Goal: Information Seeking & Learning: Learn about a topic

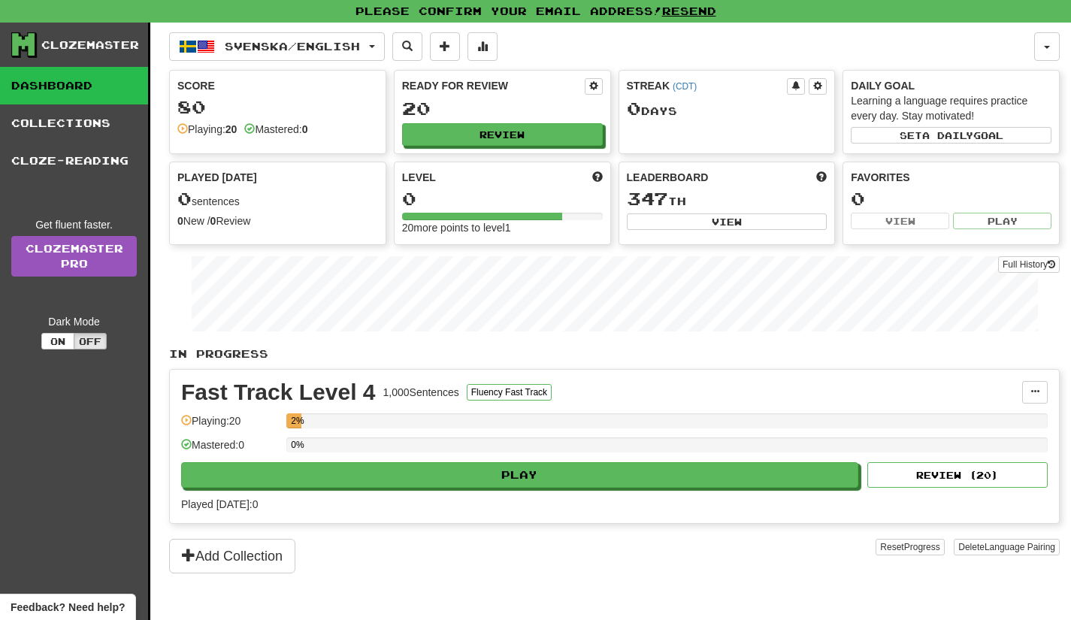
click at [506, 462] on div "Play Review ( 20 )" at bounding box center [614, 475] width 866 height 26
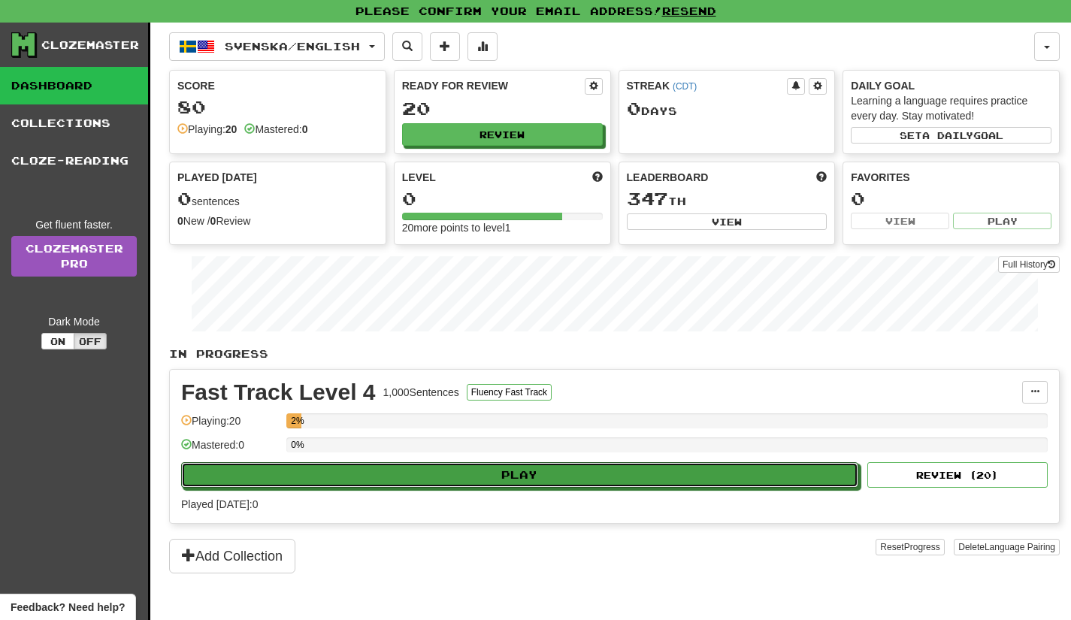
click at [544, 480] on button "Play" at bounding box center [519, 475] width 677 height 26
select select "**"
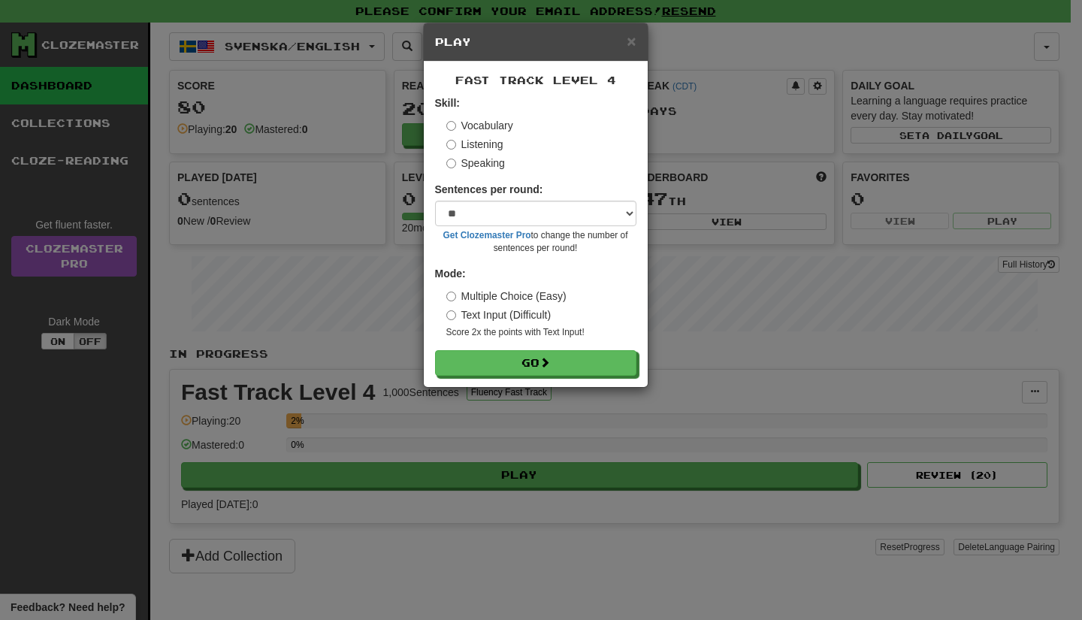
click at [472, 140] on label "Listening" at bounding box center [474, 144] width 57 height 15
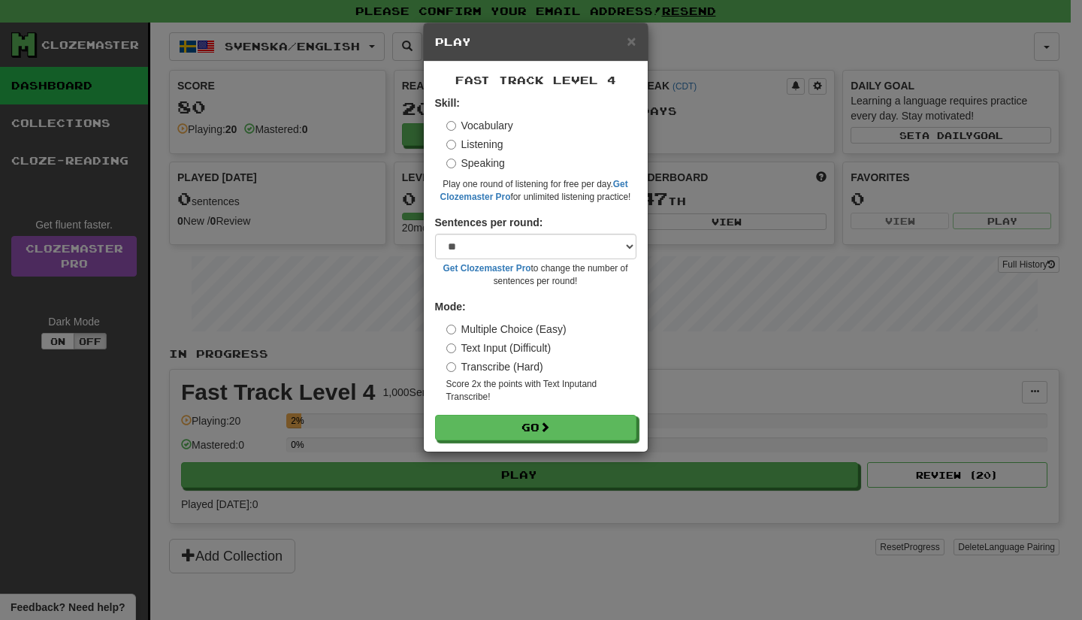
click at [472, 166] on label "Speaking" at bounding box center [475, 163] width 59 height 15
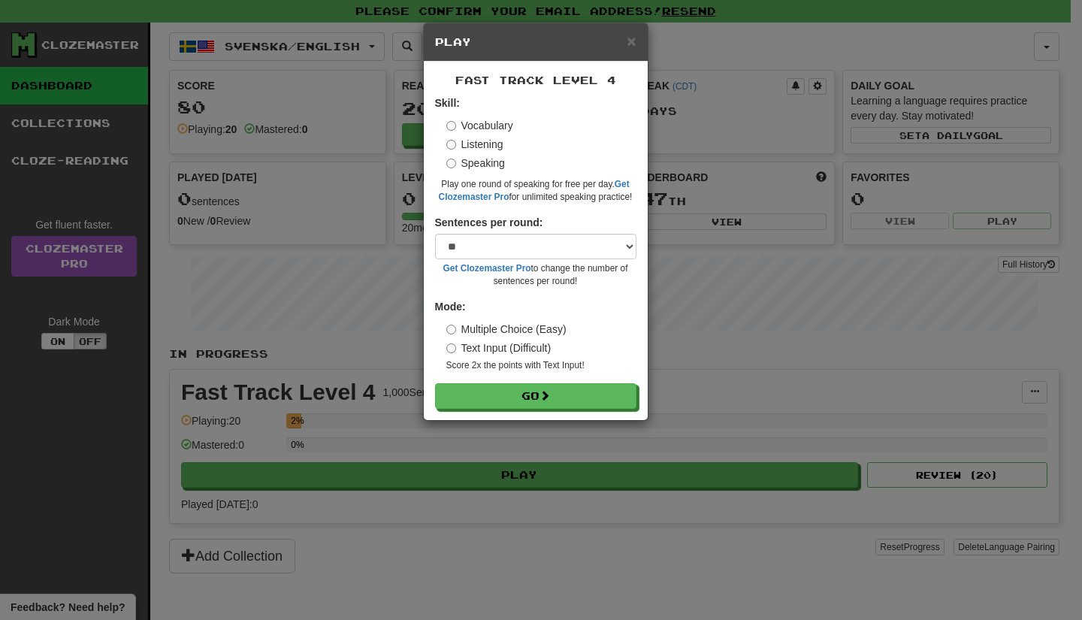
click at [478, 143] on label "Listening" at bounding box center [474, 144] width 57 height 15
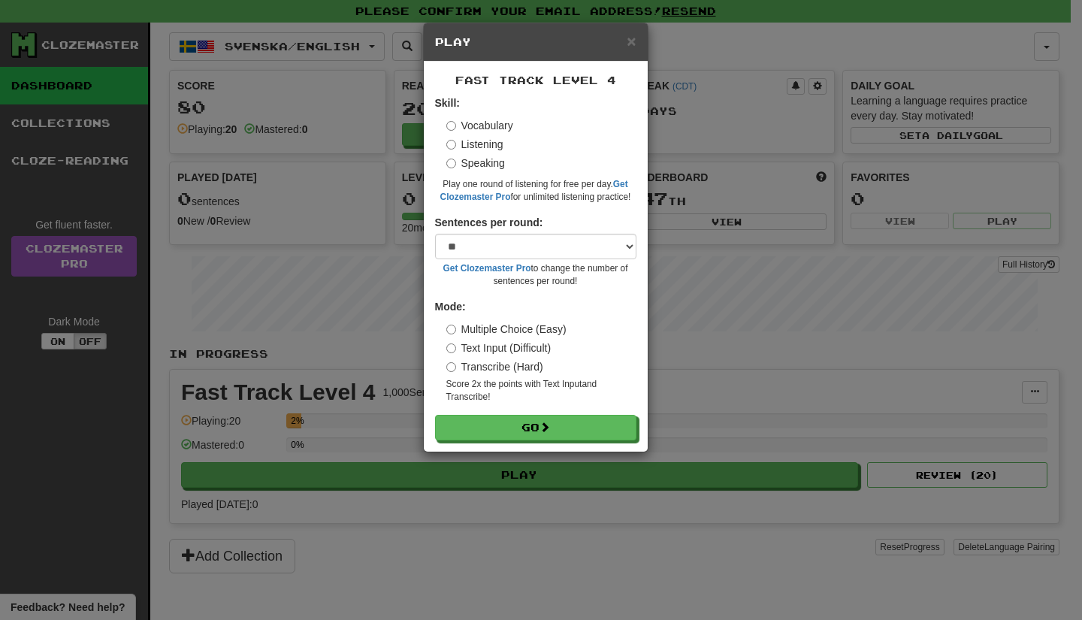
click at [524, 345] on label "Text Input (Difficult)" at bounding box center [498, 347] width 105 height 15
click at [524, 334] on label "Multiple Choice (Easy)" at bounding box center [506, 329] width 120 height 15
click at [532, 423] on button "Go" at bounding box center [535, 428] width 201 height 26
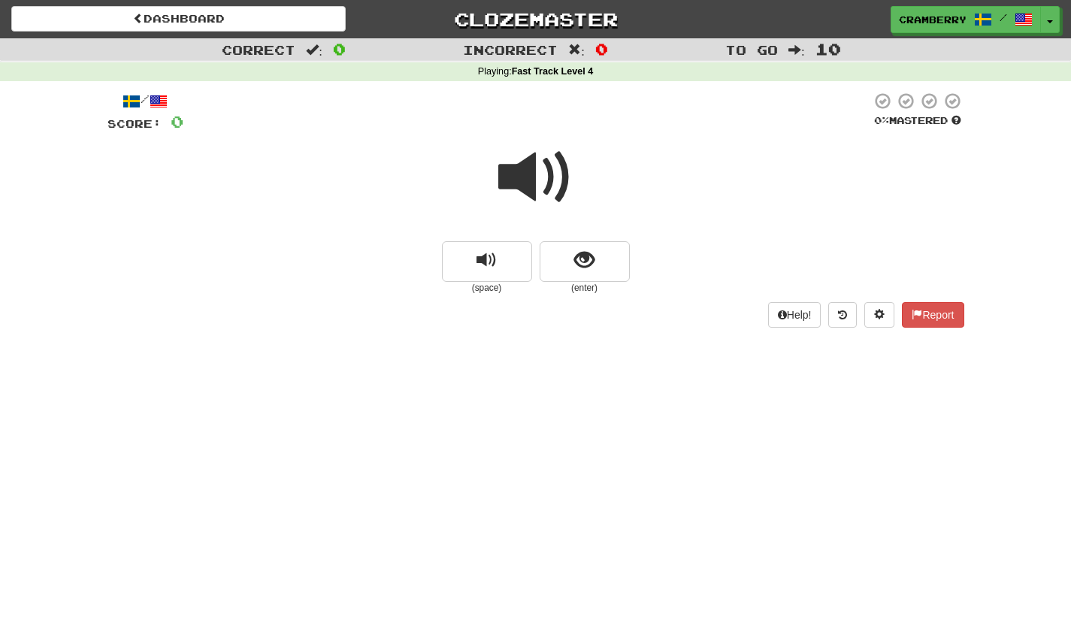
click at [545, 183] on span at bounding box center [535, 177] width 75 height 75
click at [561, 257] on button "show sentence" at bounding box center [584, 261] width 90 height 41
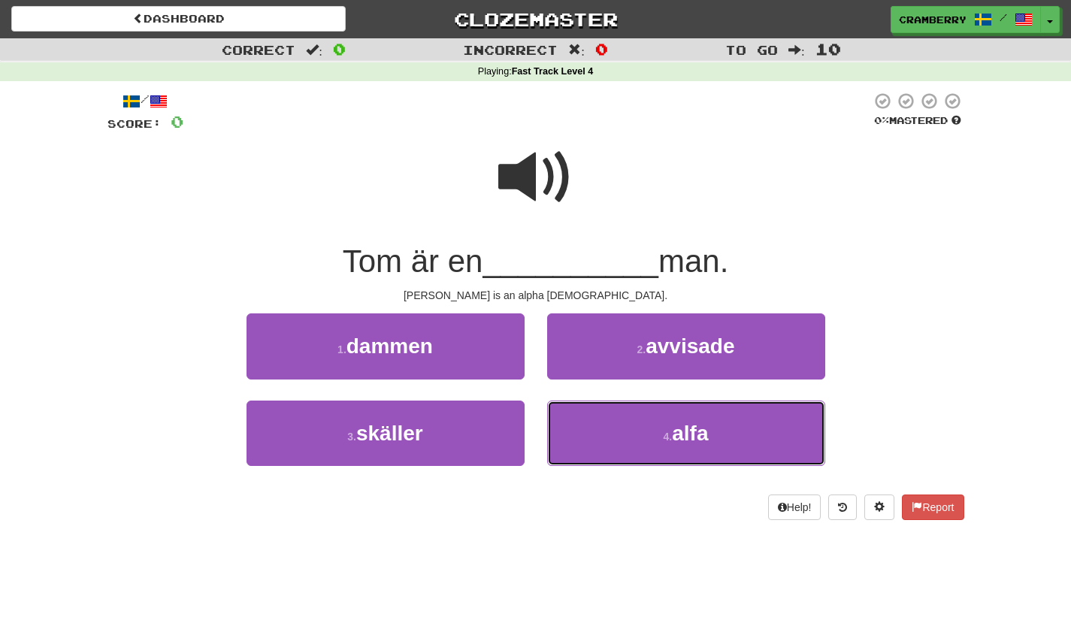
click at [630, 424] on button "4 . alfa" at bounding box center [686, 432] width 278 height 65
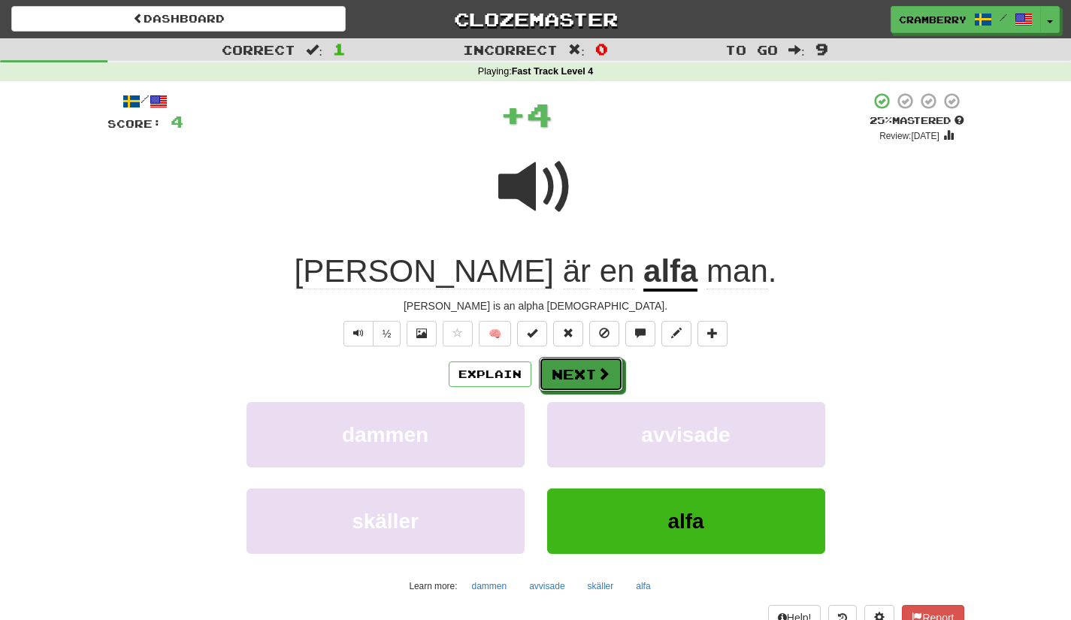
click at [576, 377] on button "Next" at bounding box center [581, 374] width 84 height 35
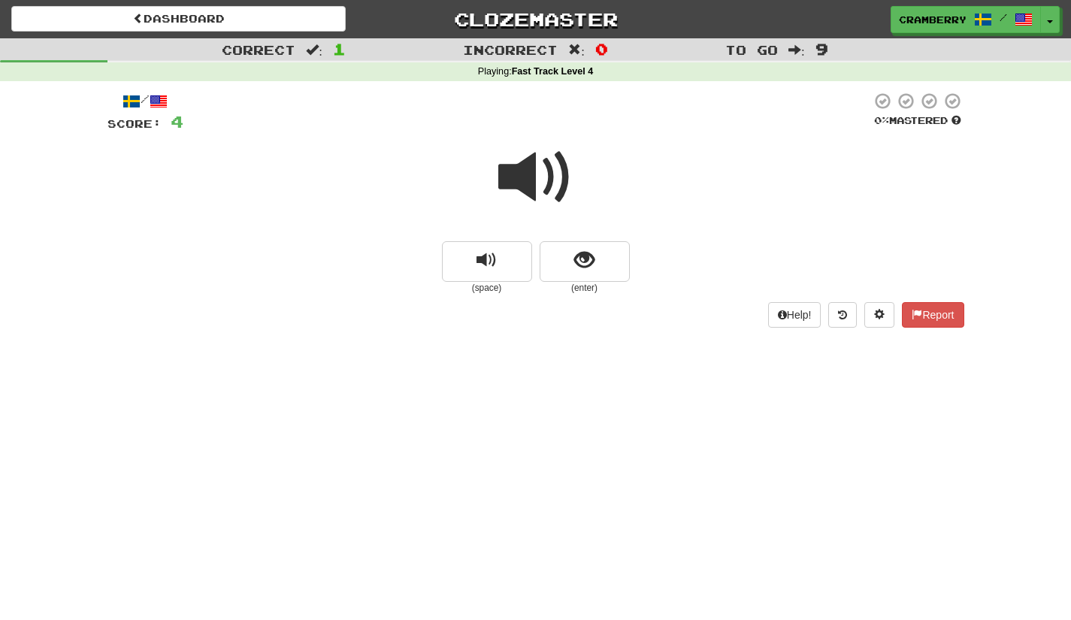
click at [527, 189] on span at bounding box center [535, 177] width 75 height 75
click at [582, 260] on span "show sentence" at bounding box center [584, 260] width 20 height 20
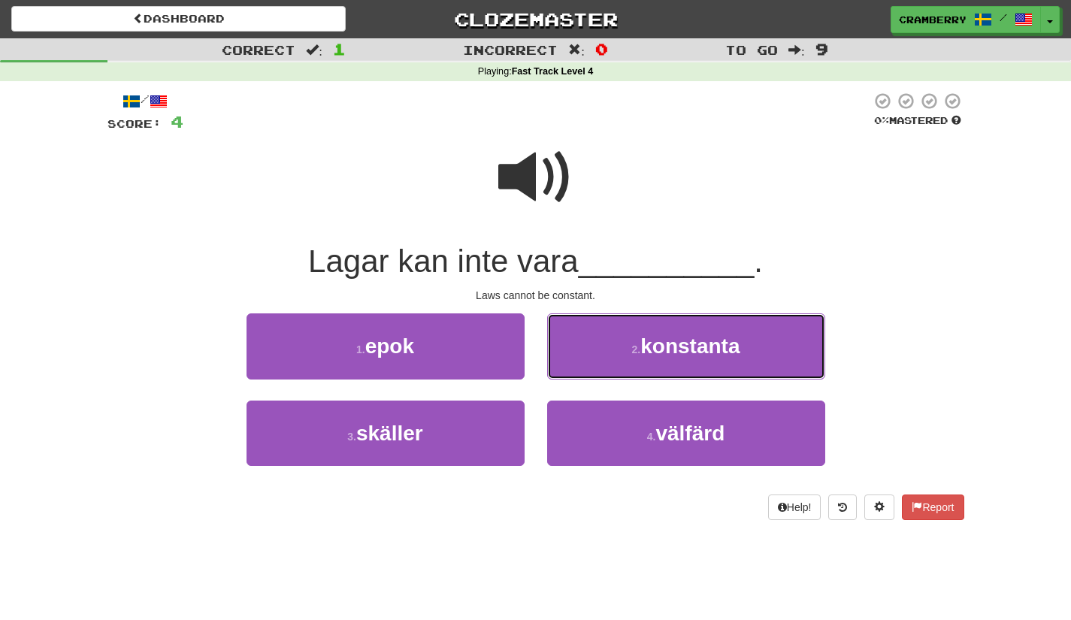
click at [618, 341] on button "2 . konstanta" at bounding box center [686, 345] width 278 height 65
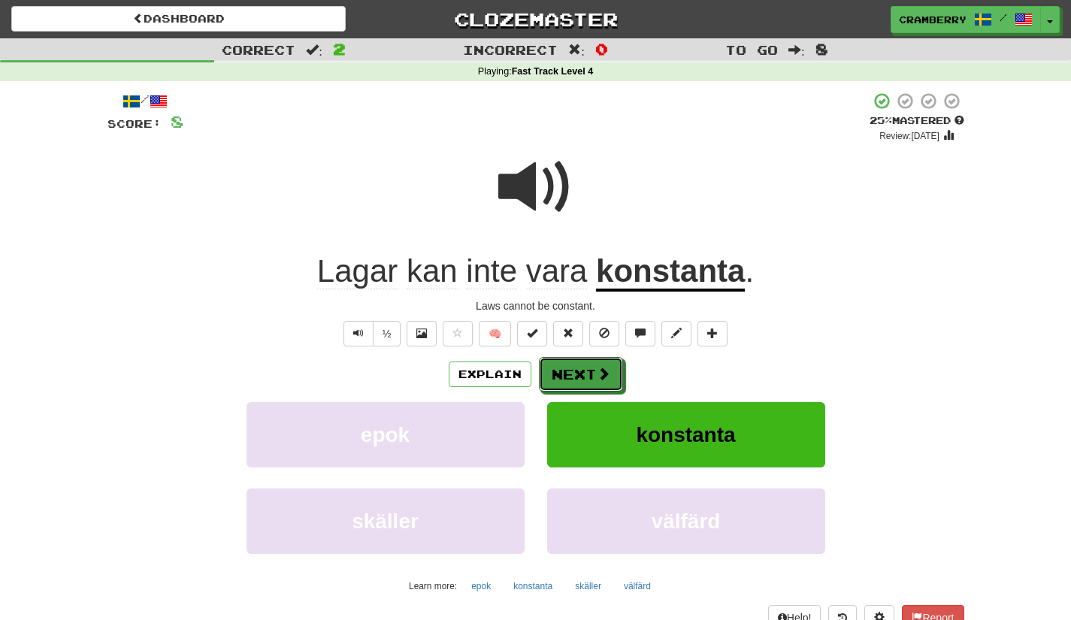
click at [587, 380] on button "Next" at bounding box center [581, 374] width 84 height 35
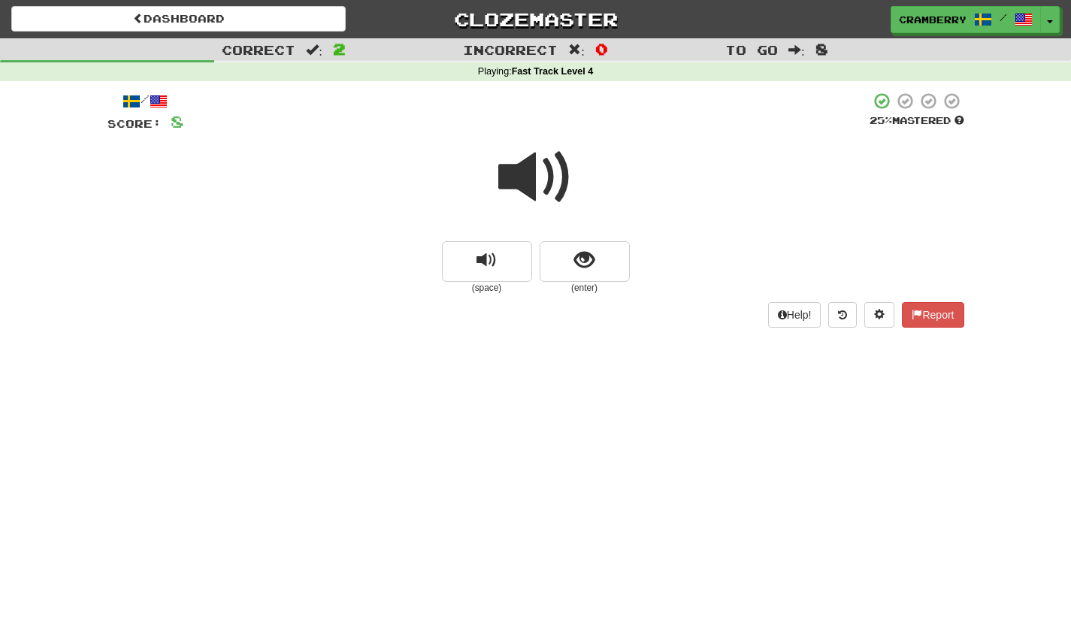
click at [531, 190] on span at bounding box center [535, 177] width 75 height 75
click at [600, 275] on button "show sentence" at bounding box center [584, 261] width 90 height 41
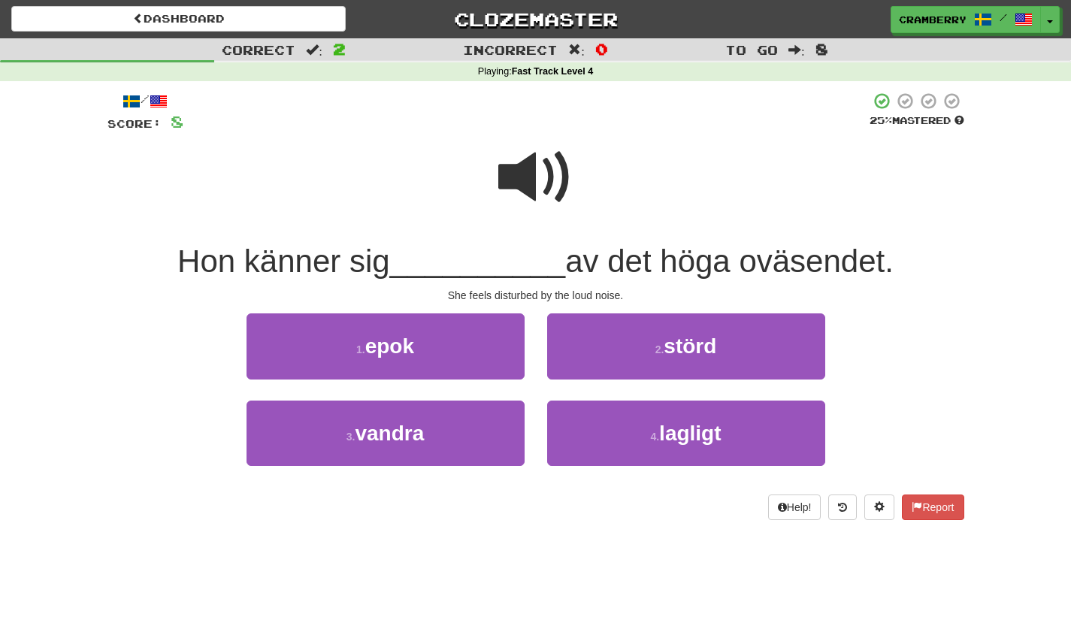
click at [529, 183] on span at bounding box center [535, 177] width 75 height 75
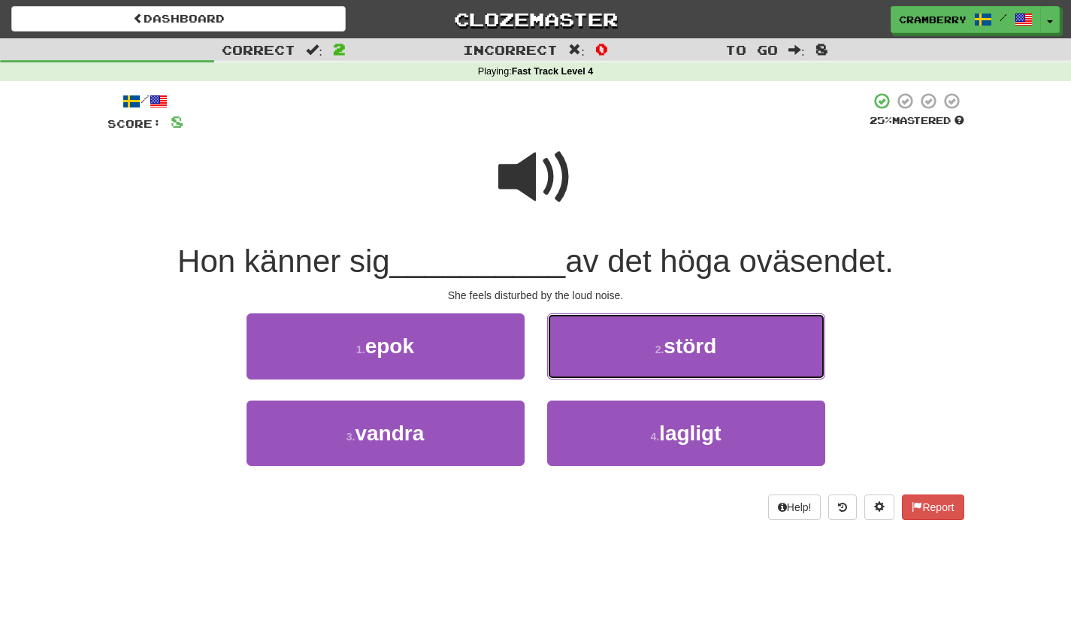
click at [633, 343] on button "2 . störd" at bounding box center [686, 345] width 278 height 65
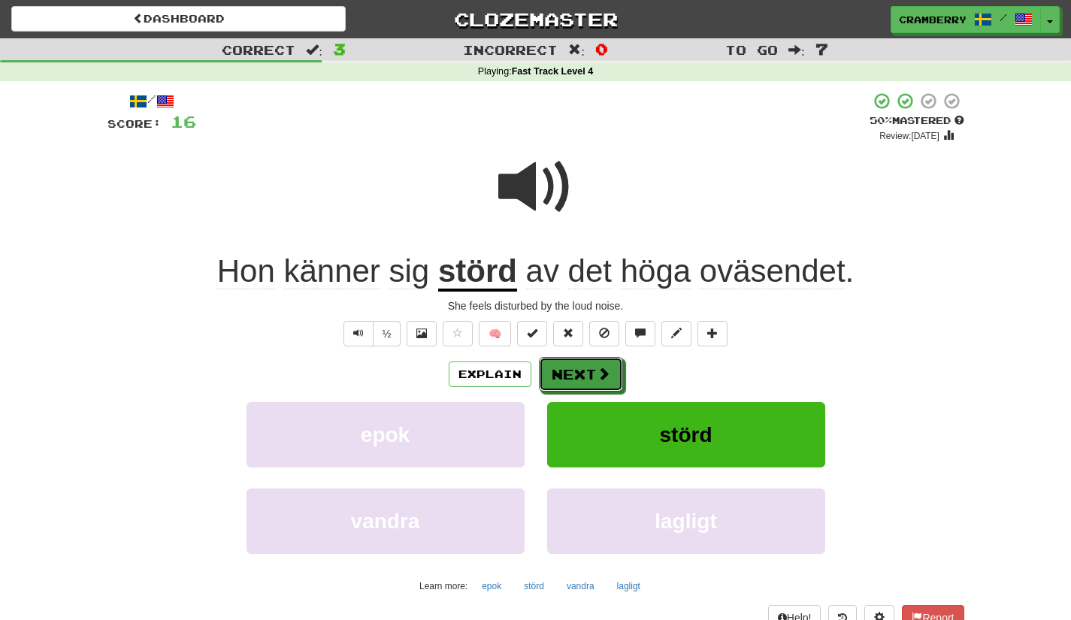
click at [576, 390] on button "Next" at bounding box center [581, 374] width 84 height 35
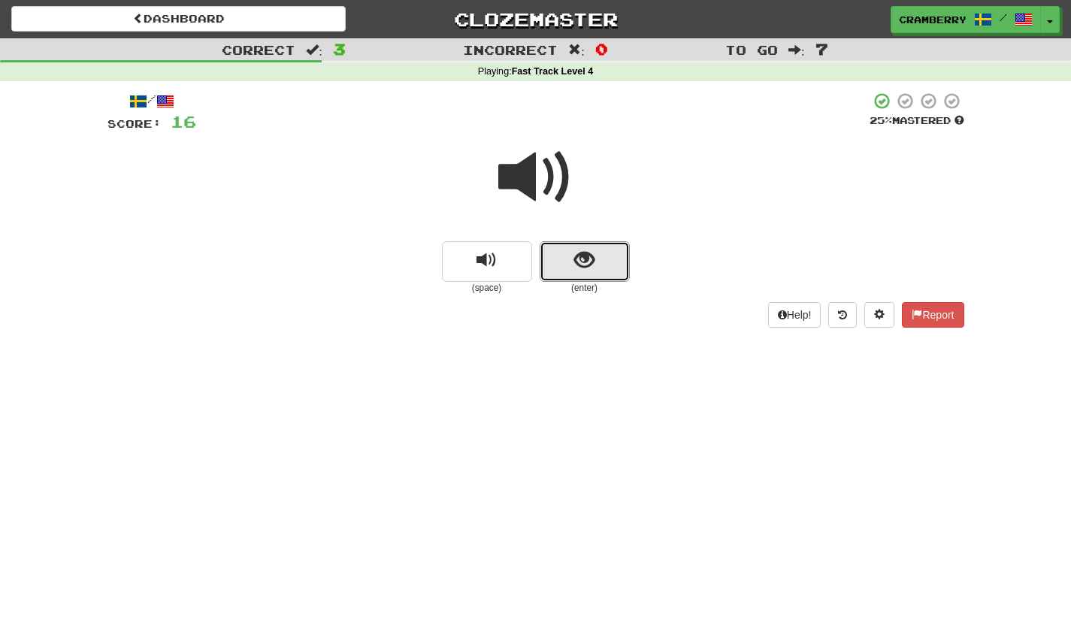
click at [568, 267] on button "show sentence" at bounding box center [584, 261] width 90 height 41
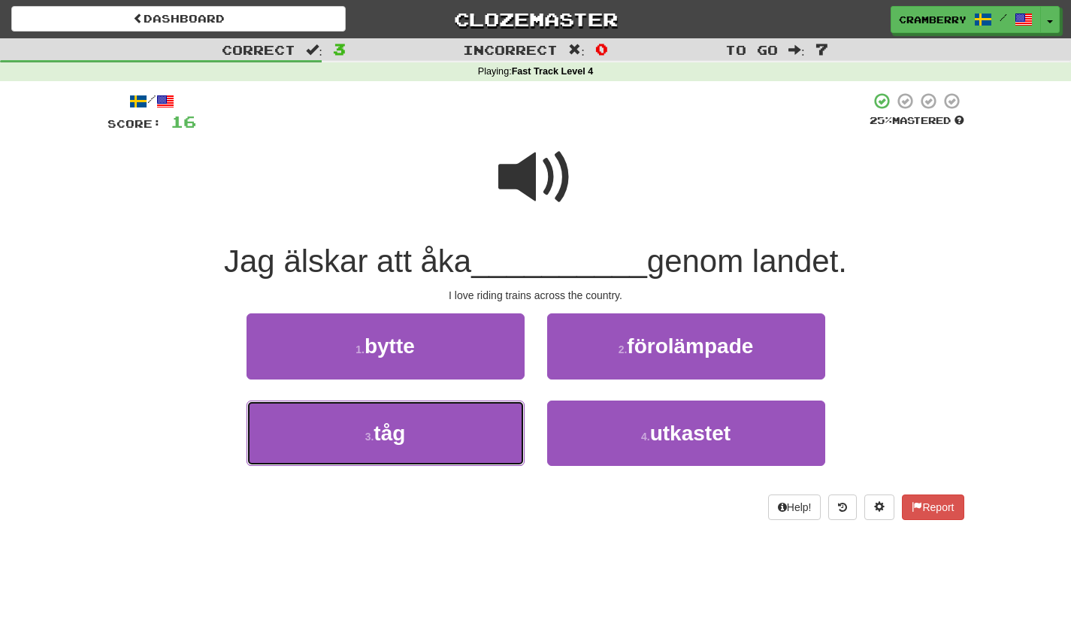
click at [457, 421] on button "3 . tåg" at bounding box center [385, 432] width 278 height 65
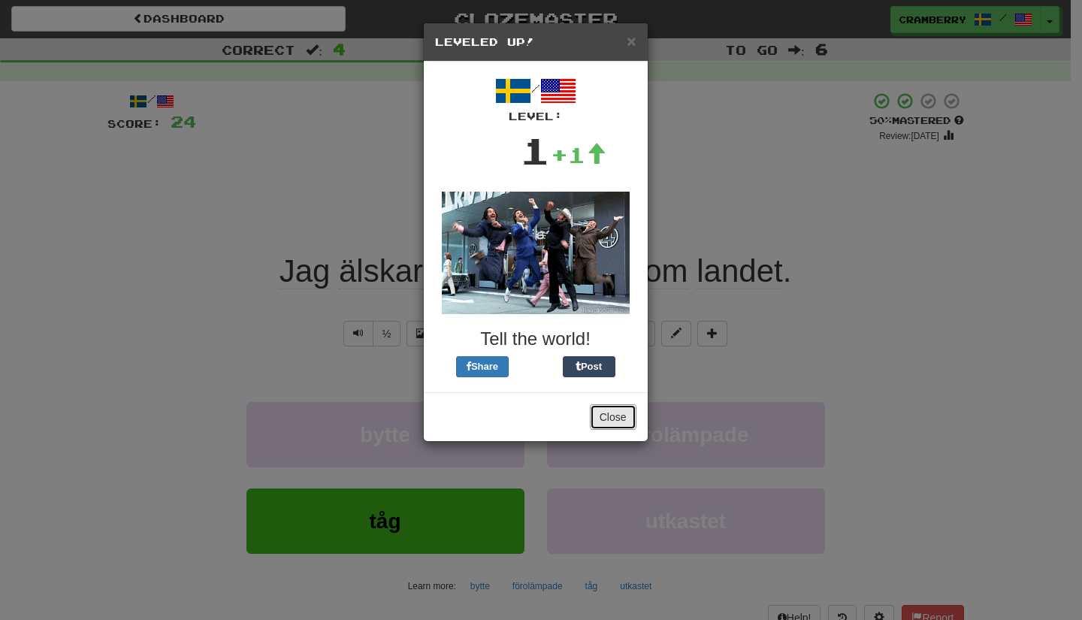
click at [615, 425] on button "Close" at bounding box center [613, 417] width 47 height 26
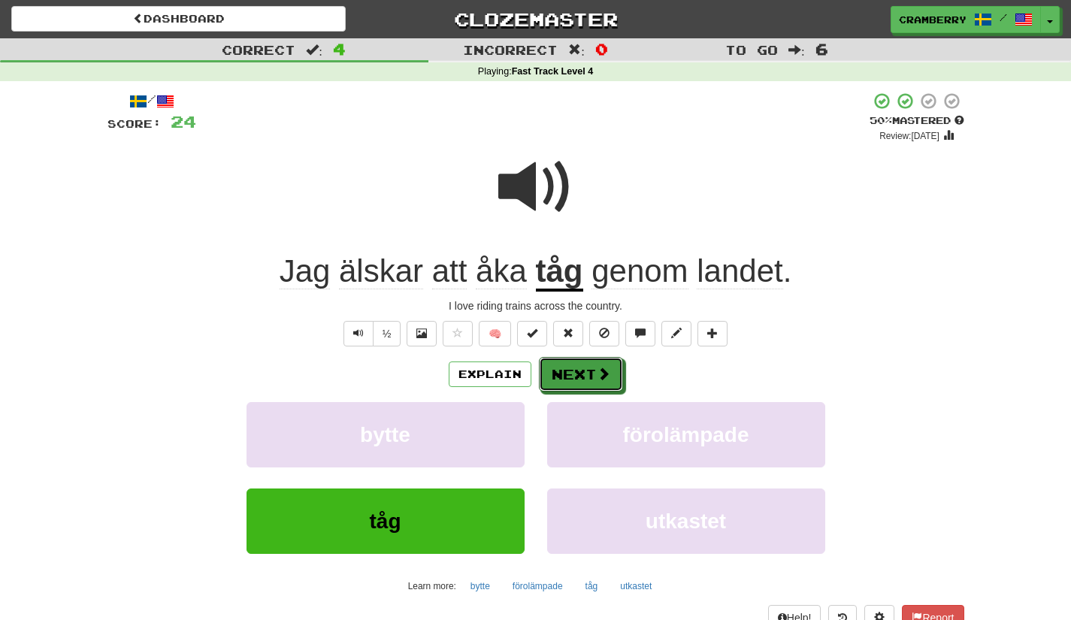
click at [593, 360] on button "Next" at bounding box center [581, 374] width 84 height 35
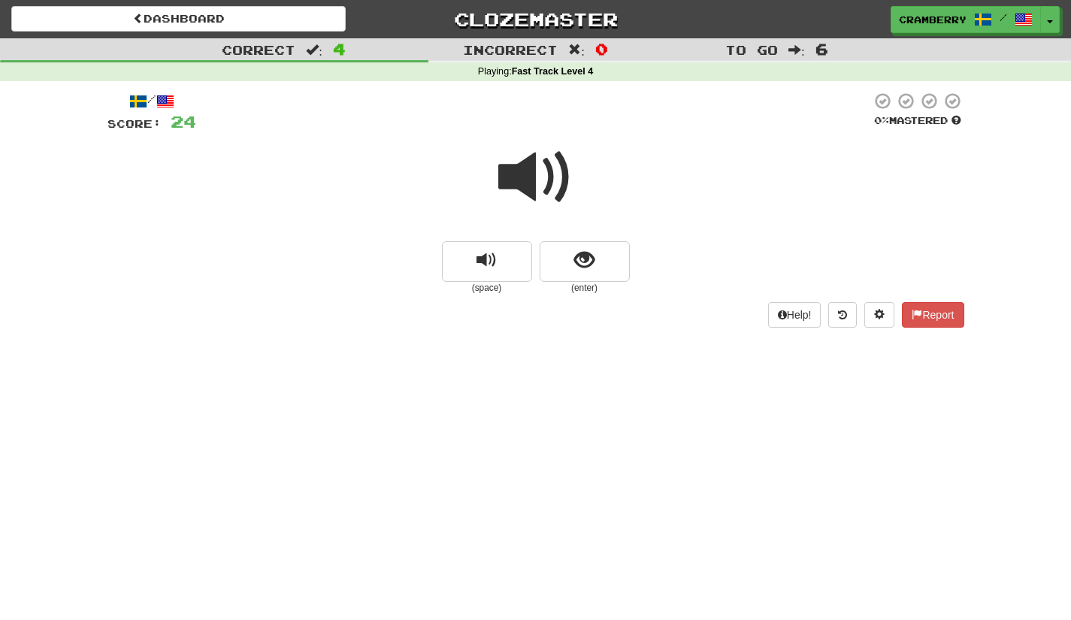
click at [537, 166] on span at bounding box center [535, 177] width 75 height 75
click at [586, 254] on span "show sentence" at bounding box center [584, 260] width 20 height 20
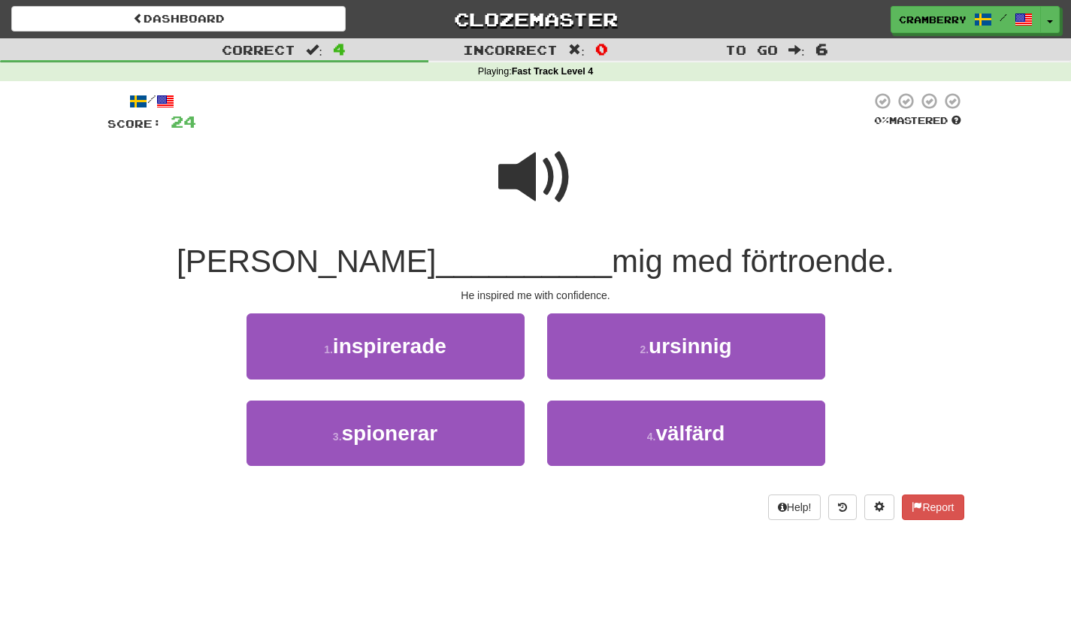
click at [526, 176] on span at bounding box center [535, 177] width 75 height 75
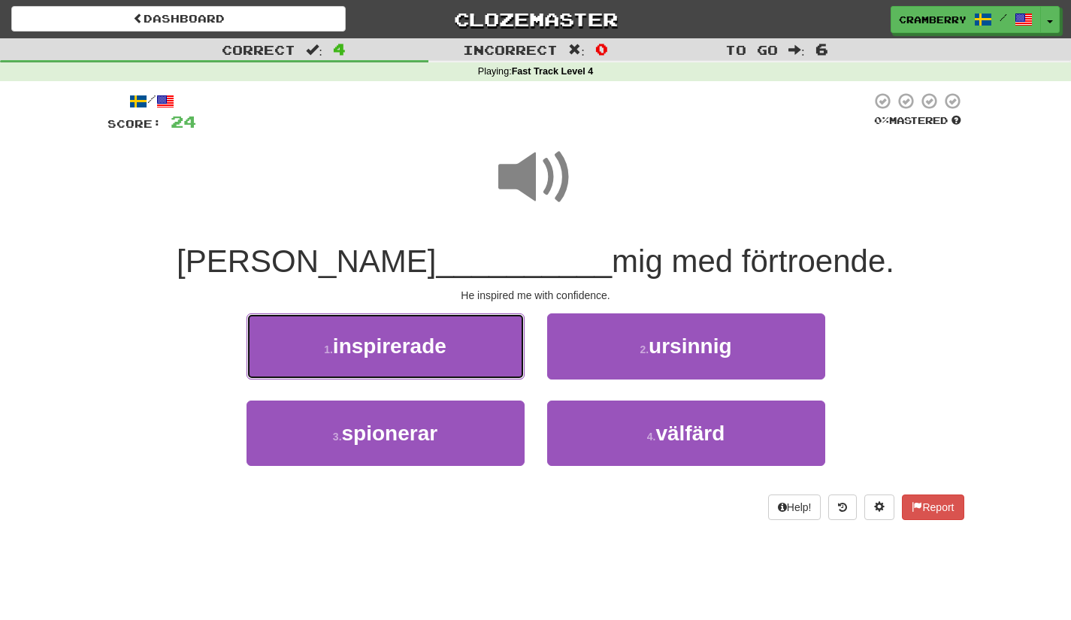
click at [443, 327] on button "1 . inspirerade" at bounding box center [385, 345] width 278 height 65
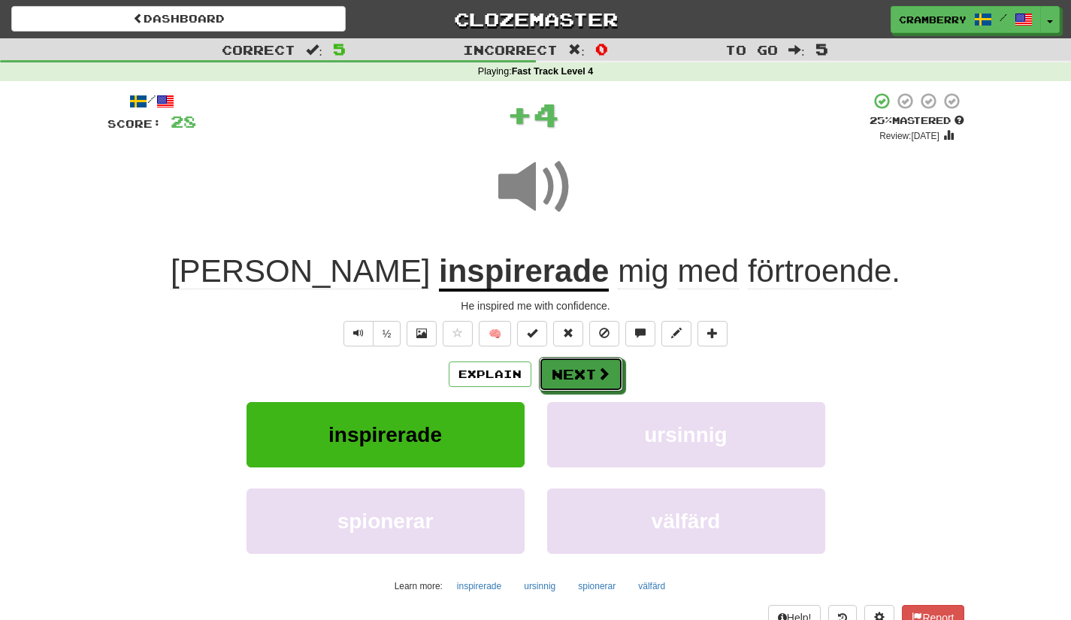
click at [575, 380] on button "Next" at bounding box center [581, 374] width 84 height 35
